Goal: Communication & Community: Answer question/provide support

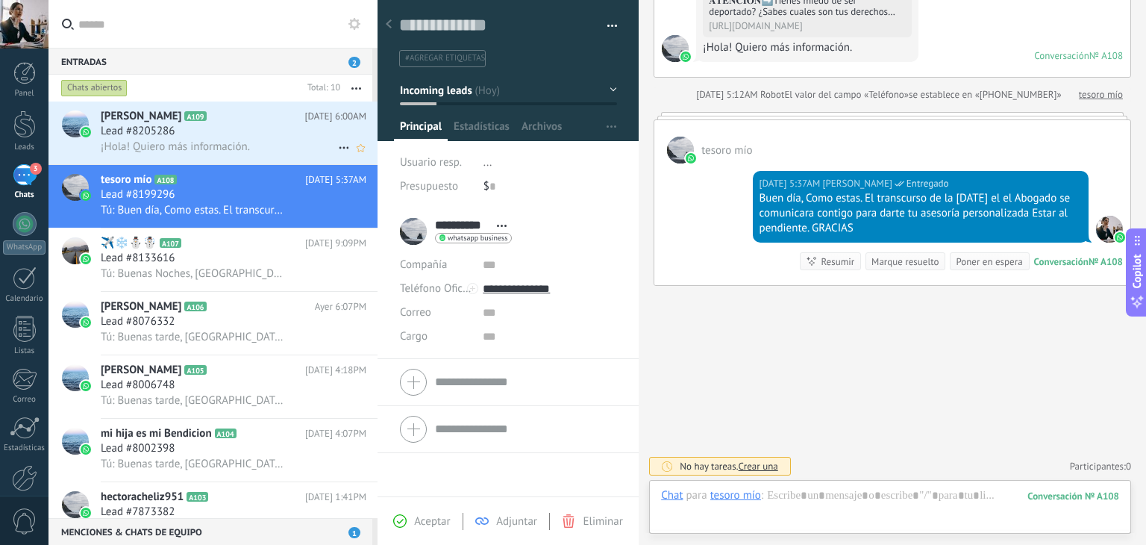
click at [196, 147] on span "¡Hola! Quiero más información." at bounding box center [175, 147] width 149 height 14
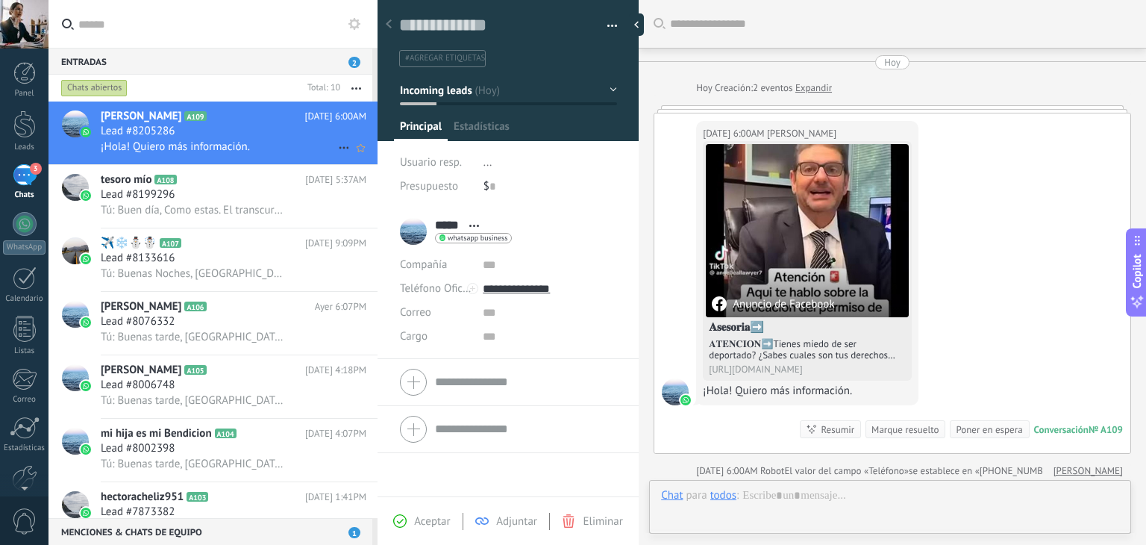
scroll to position [6, 0]
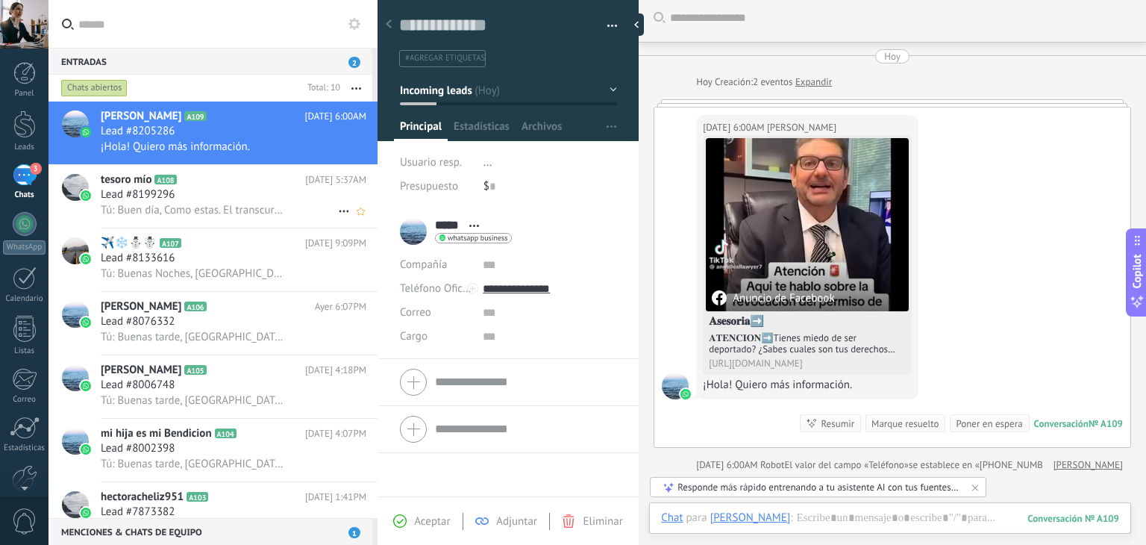
click at [172, 192] on span "Lead #8199296" at bounding box center [138, 194] width 74 height 15
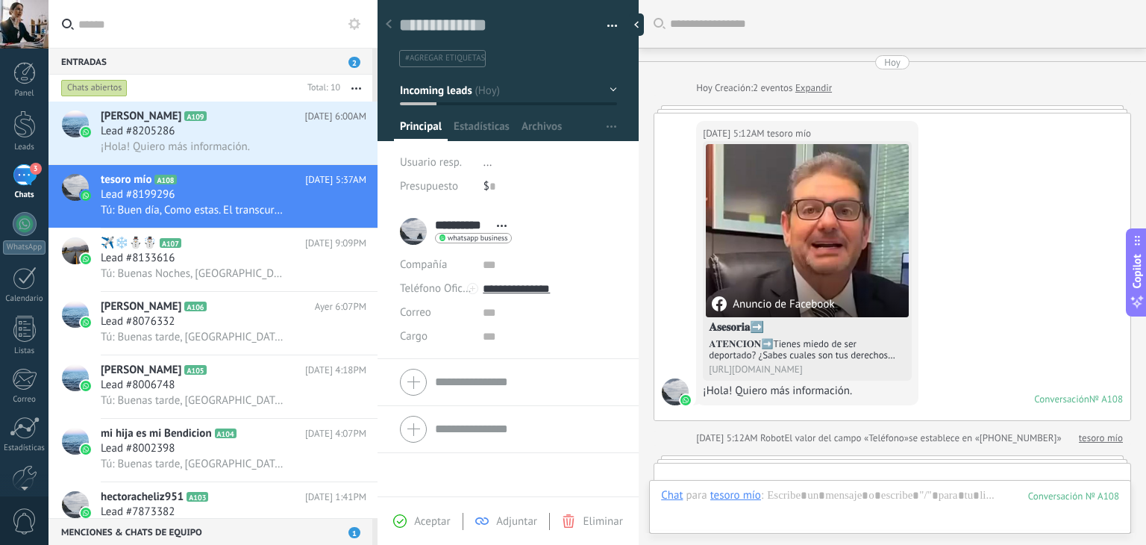
scroll to position [343, 0]
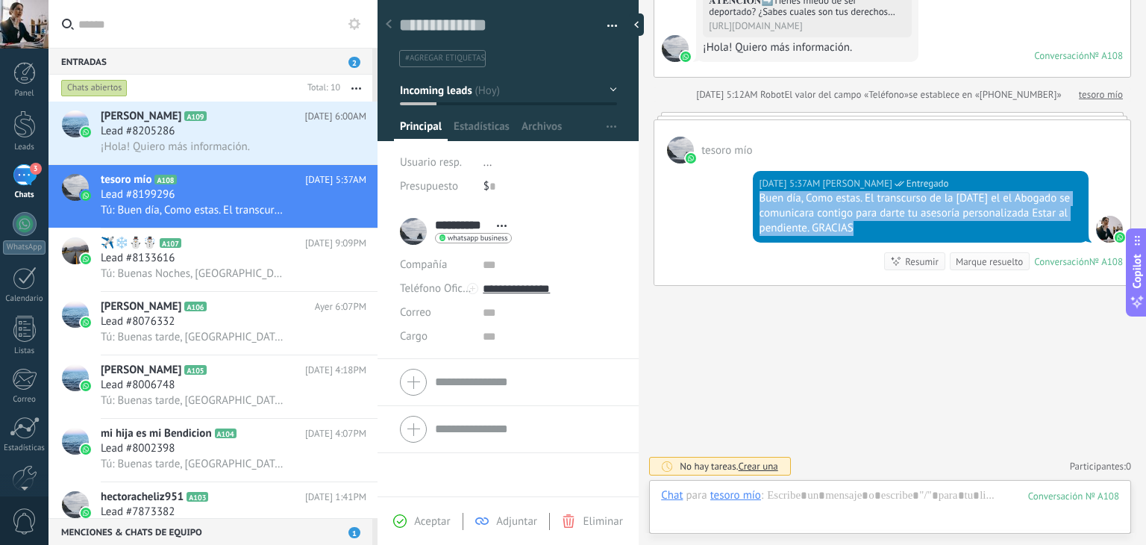
drag, startPoint x: 760, startPoint y: 197, endPoint x: 1071, endPoint y: 221, distance: 312.1
click at [1071, 221] on div "Buen día, Como estas. El transcurso de la [DATE] el el Abogado se comunicara co…" at bounding box center [921, 213] width 322 height 45
copy div "Buen día, Como estas. El transcurso de la [DATE] el el Abogado se comunicara co…"
click at [172, 152] on span "¡Hola! Quiero más información." at bounding box center [175, 147] width 149 height 14
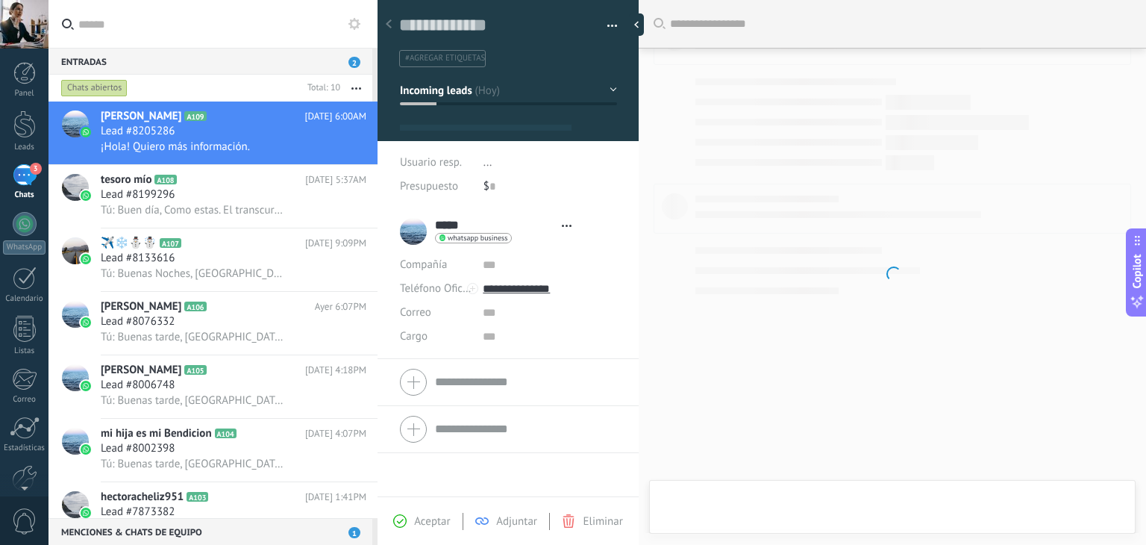
type textarea "**********"
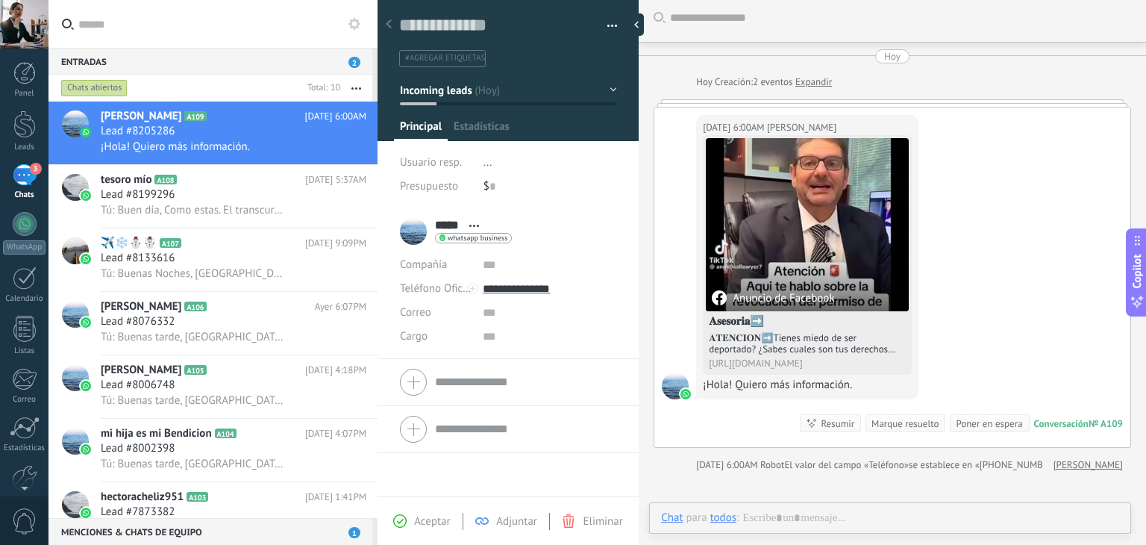
scroll to position [22, 0]
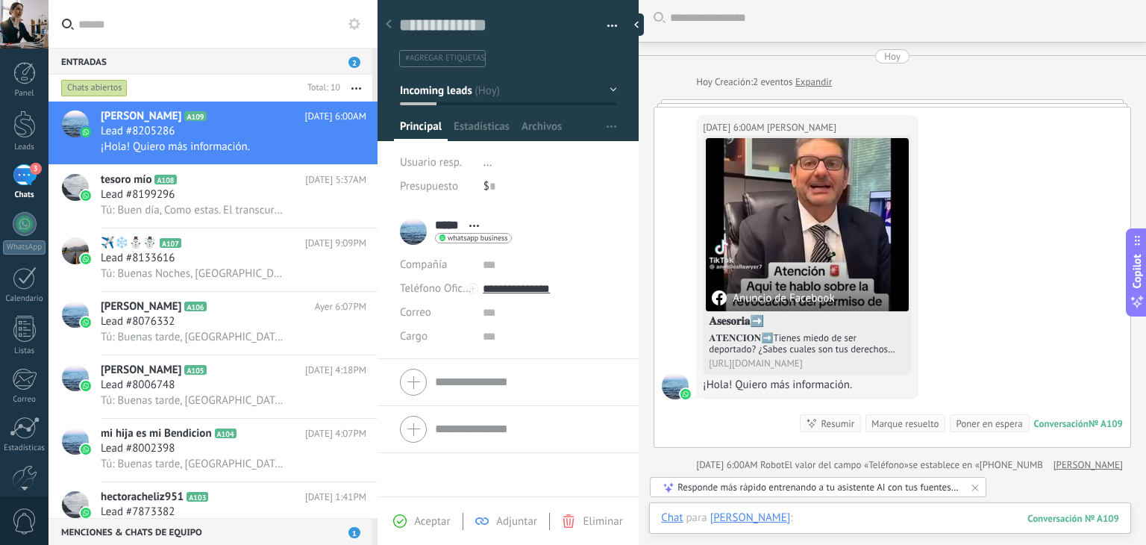
click at [836, 523] on div at bounding box center [890, 532] width 458 height 45
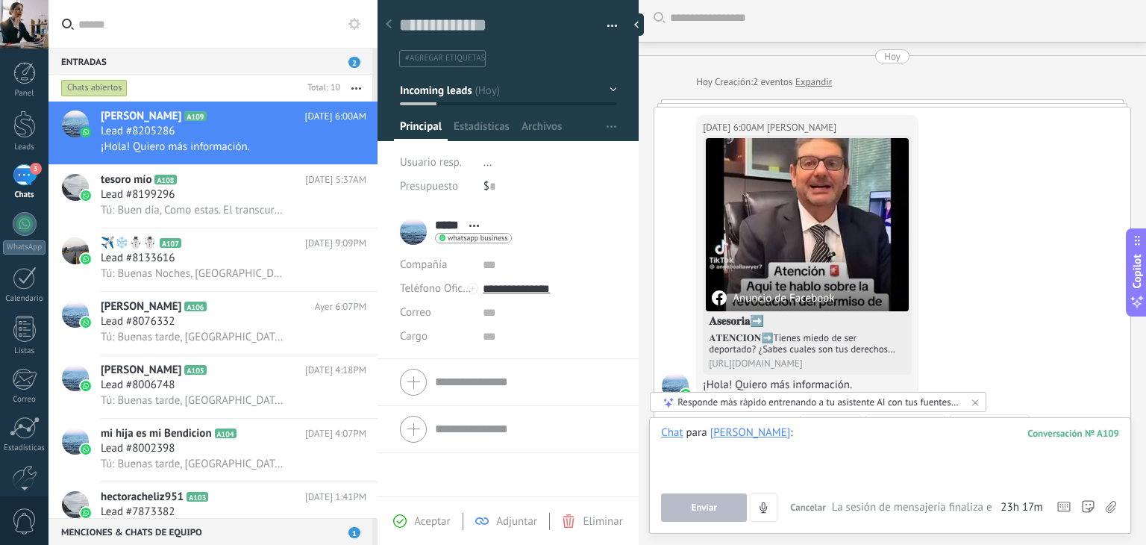
paste div
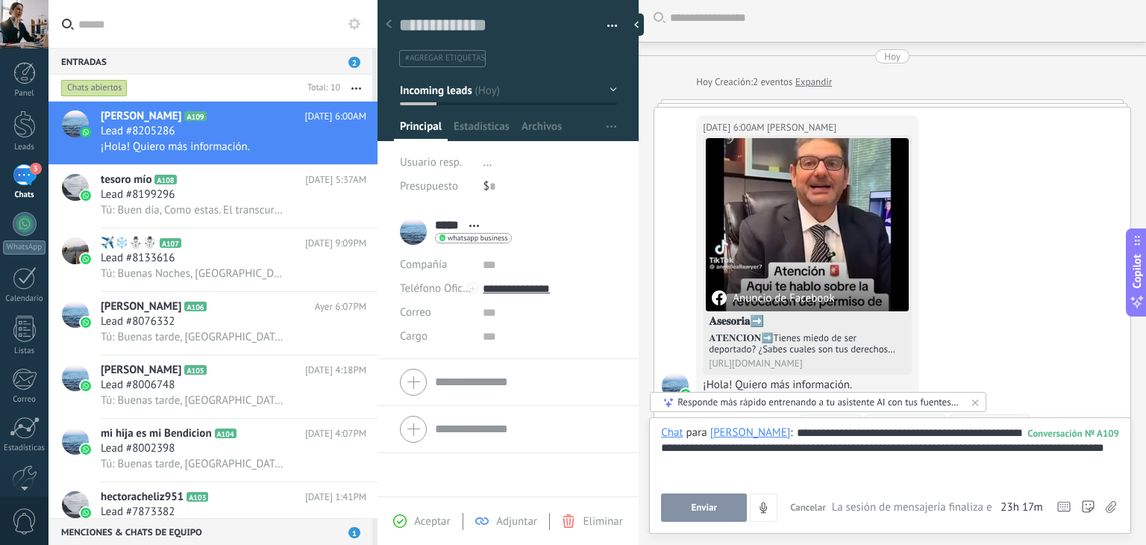
click at [704, 504] on span "Enviar" at bounding box center [704, 507] width 26 height 10
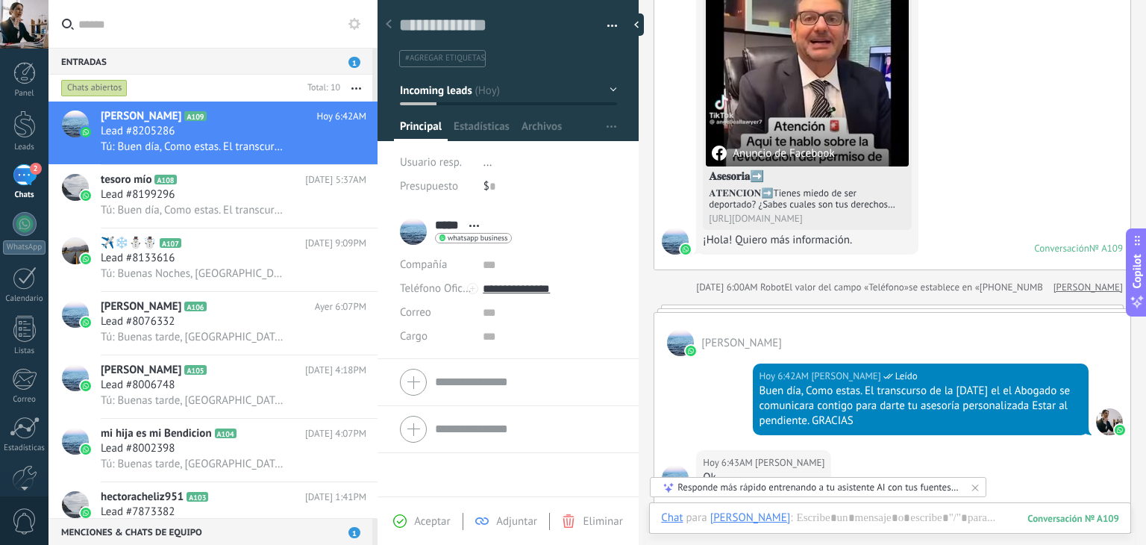
scroll to position [184, 0]
